Goal: Task Accomplishment & Management: Manage account settings

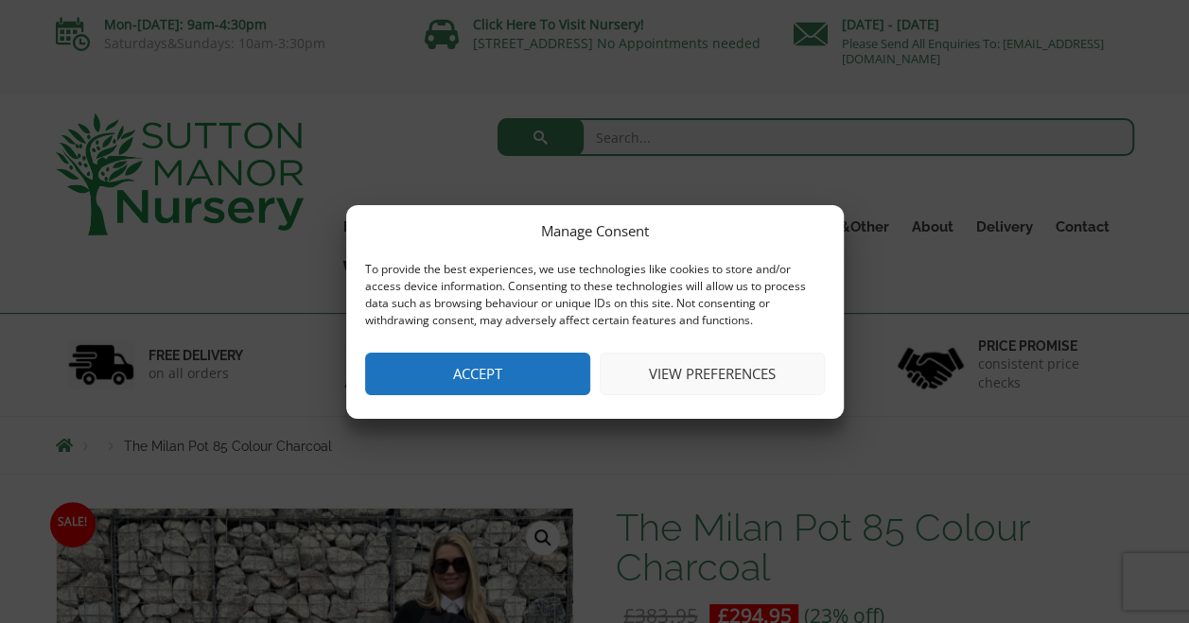
click at [762, 373] on button "View preferences" at bounding box center [712, 374] width 225 height 43
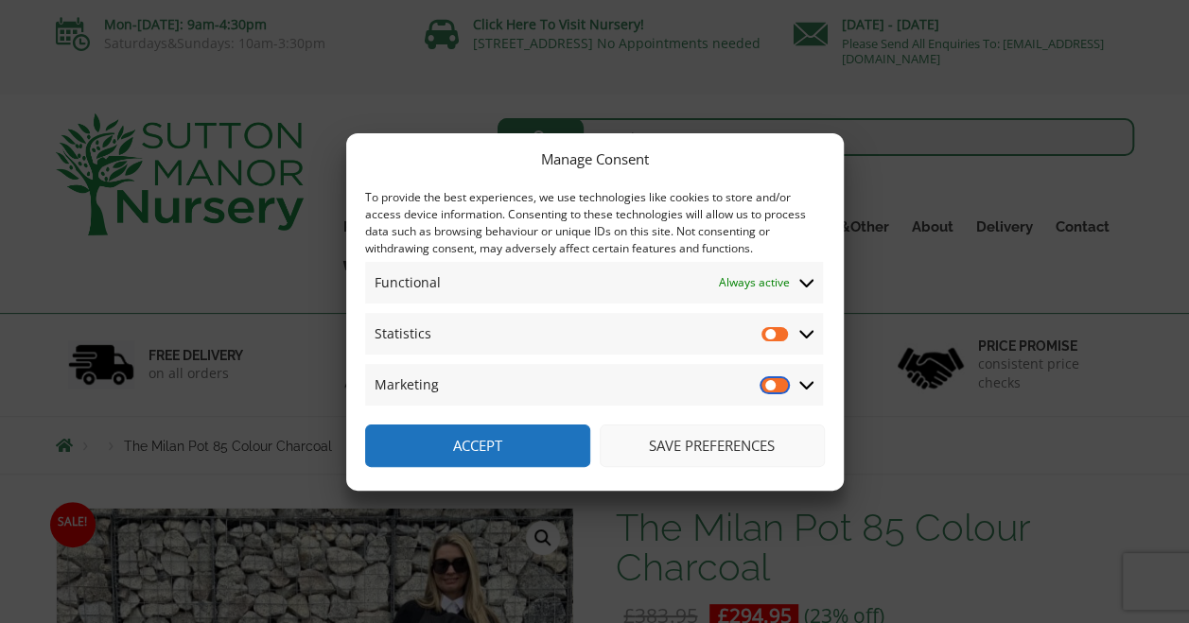
click at [778, 379] on input "Marketing" at bounding box center [776, 385] width 28 height 19
click at [772, 382] on input "Marketing" at bounding box center [776, 385] width 28 height 19
checkbox input "false"
click at [751, 439] on button "Save preferences" at bounding box center [712, 446] width 225 height 43
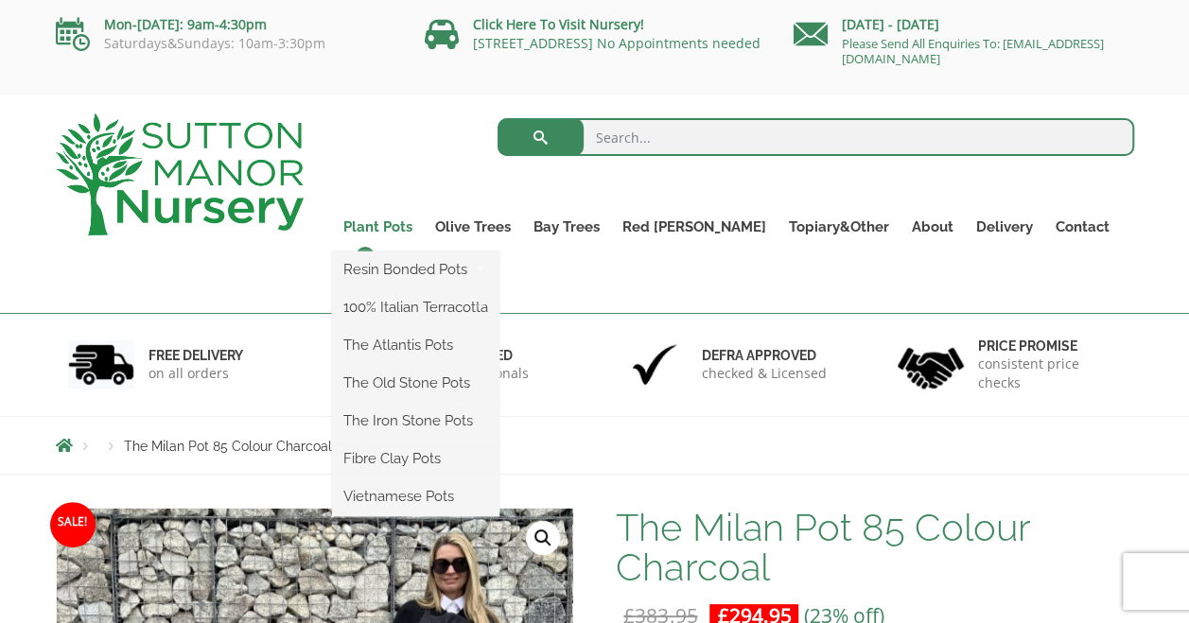
click at [418, 225] on link "Plant Pots" at bounding box center [378, 227] width 92 height 26
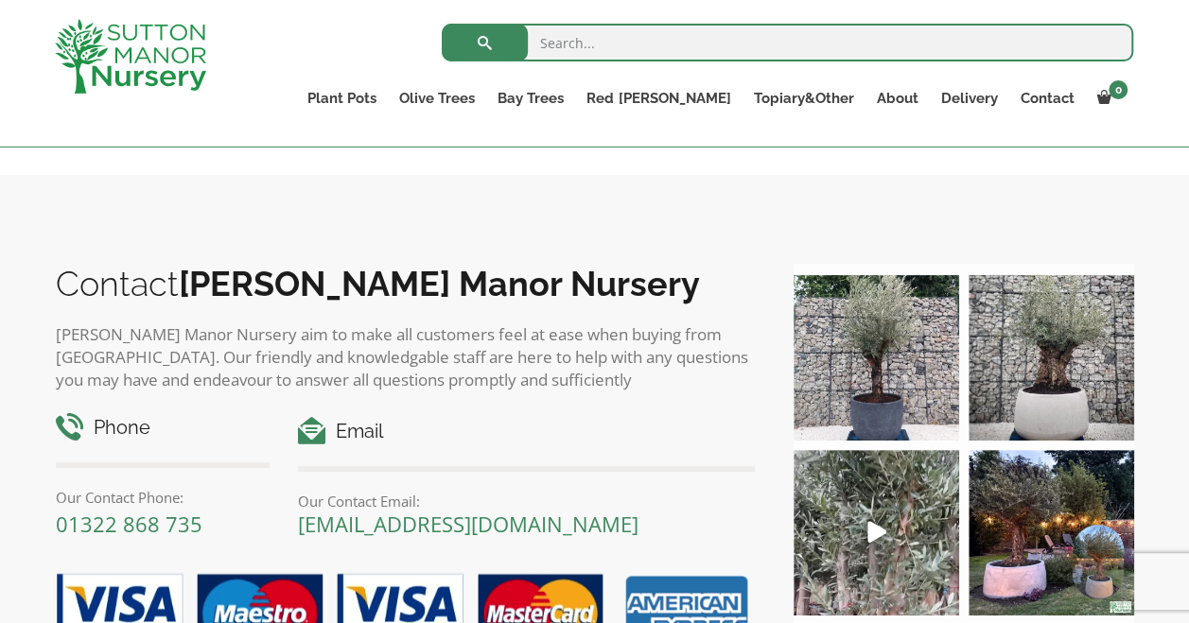
scroll to position [1436, 0]
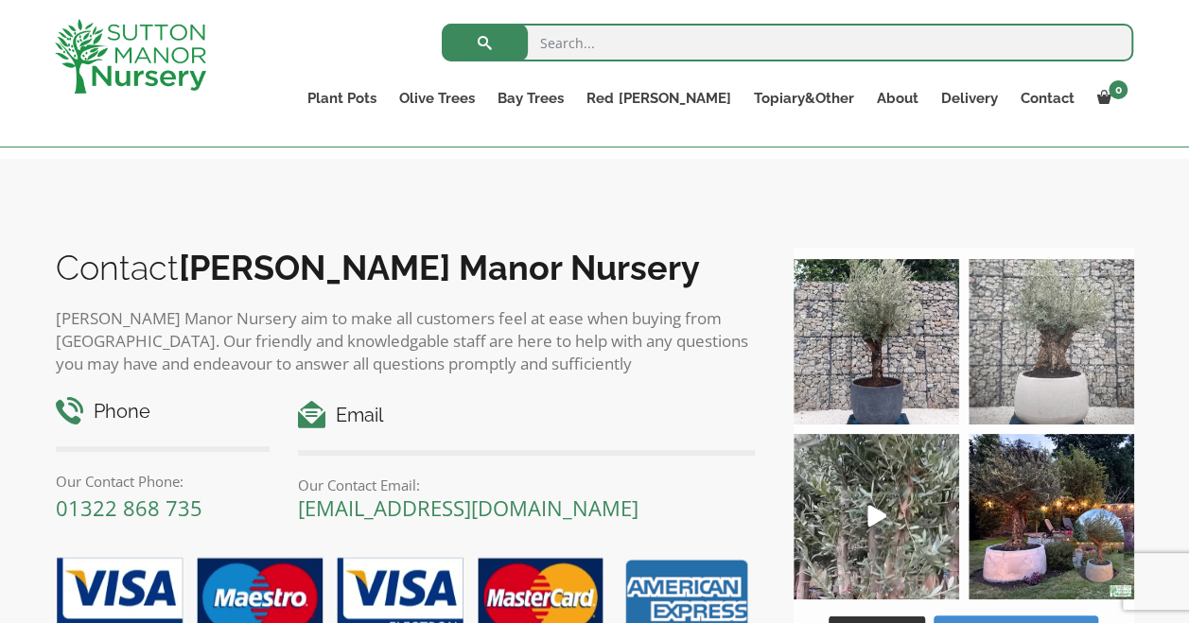
click at [1053, 290] on img at bounding box center [1052, 342] width 166 height 166
